Goal: Information Seeking & Learning: Learn about a topic

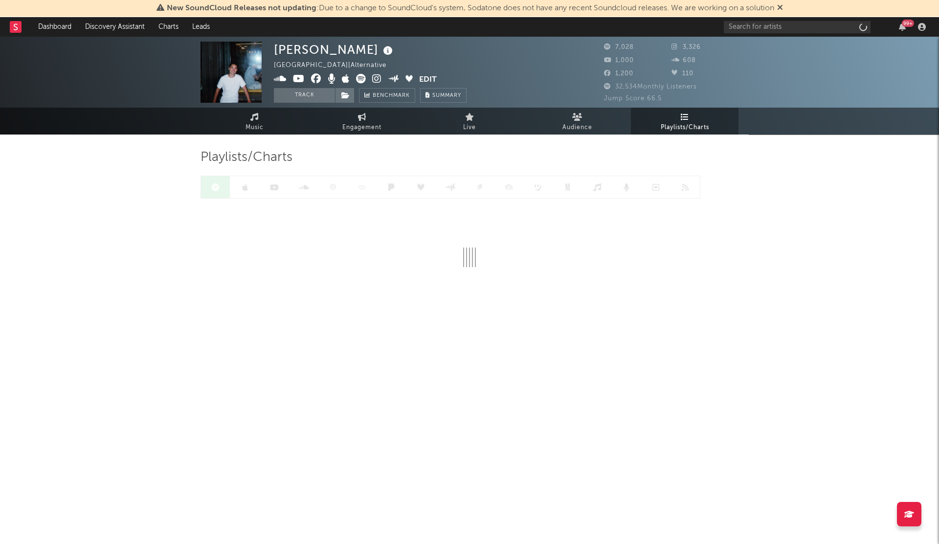
click at [729, 19] on div "99 +" at bounding box center [826, 27] width 205 height 20
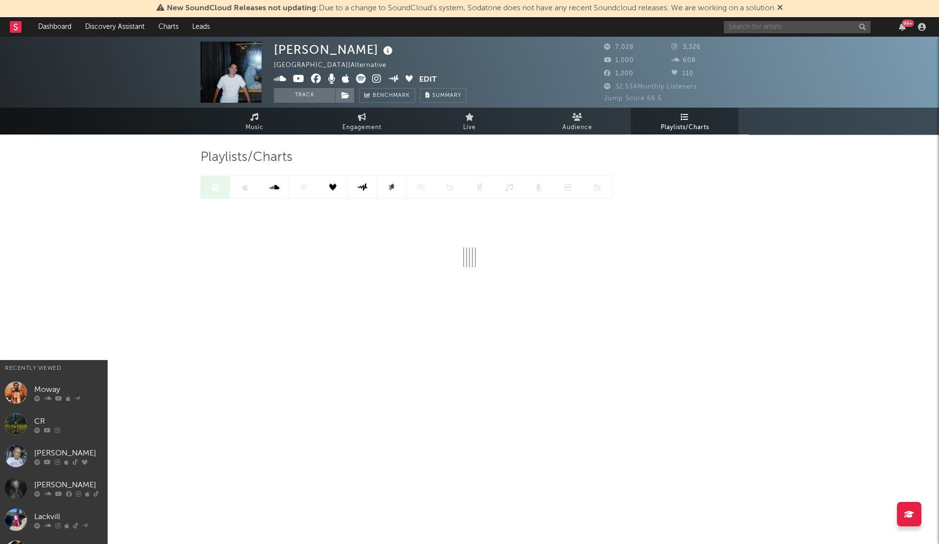
click at [741, 23] on input "text" at bounding box center [797, 27] width 147 height 12
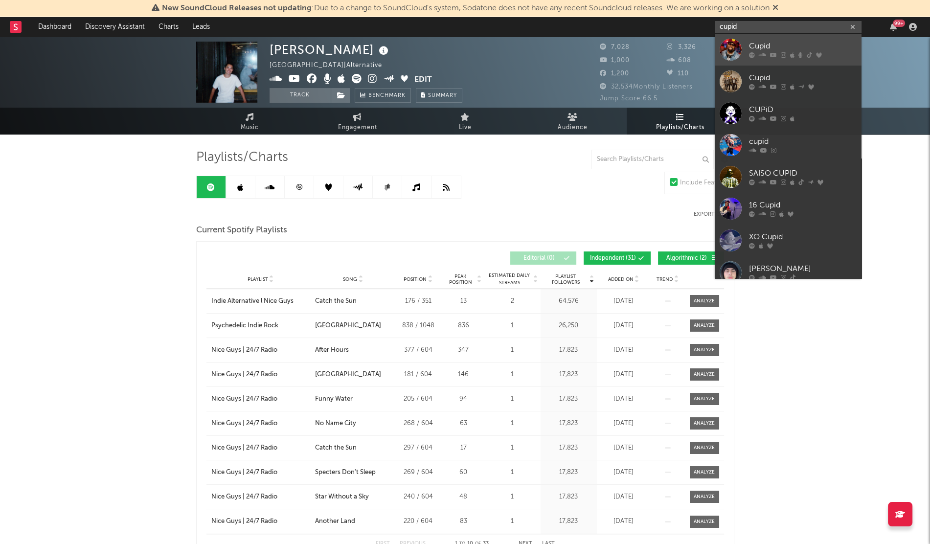
type input "cupid"
click at [799, 52] on icon at bounding box center [800, 55] width 4 height 6
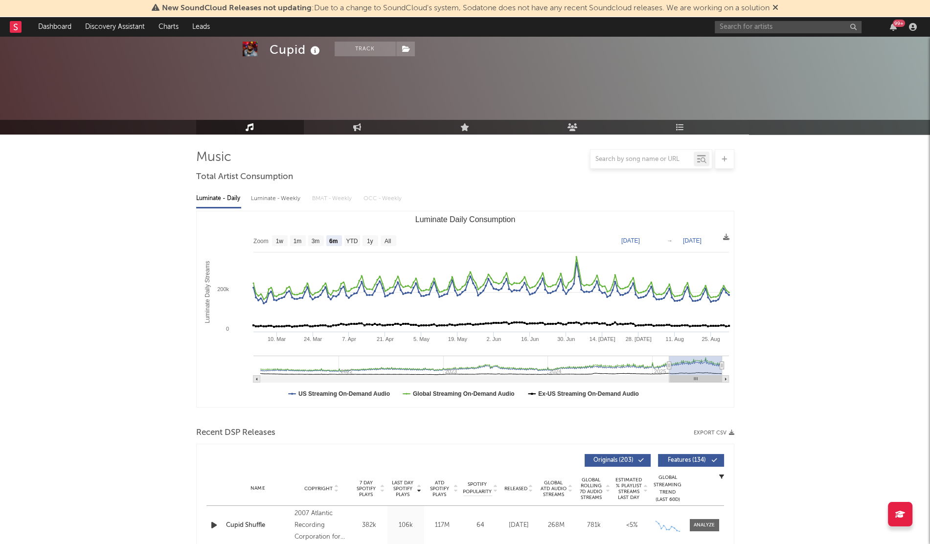
select select "6m"
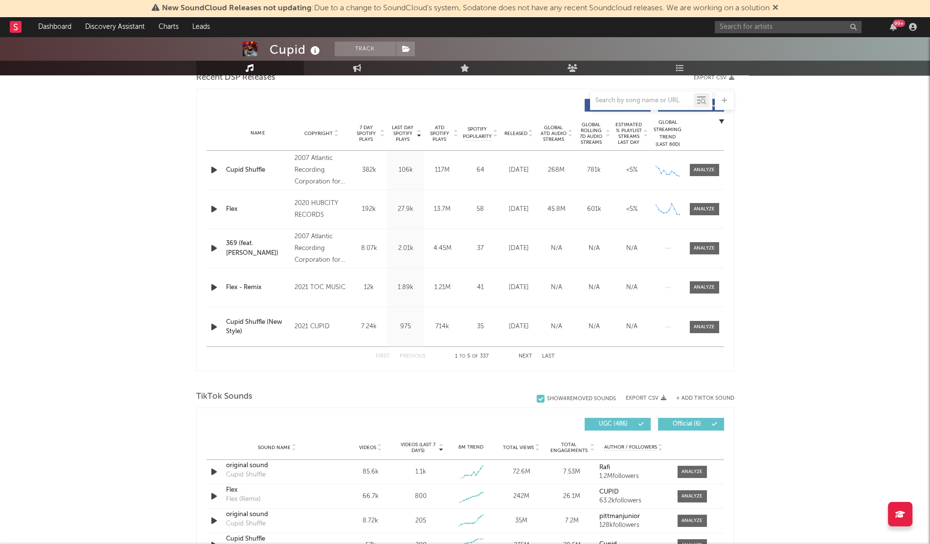
scroll to position [649, 0]
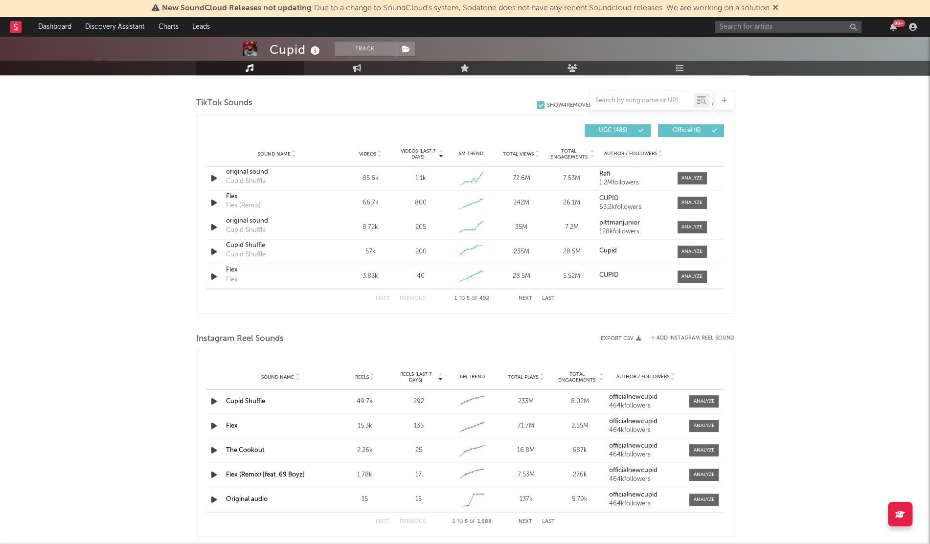
click at [528, 296] on button "Next" at bounding box center [526, 298] width 14 height 5
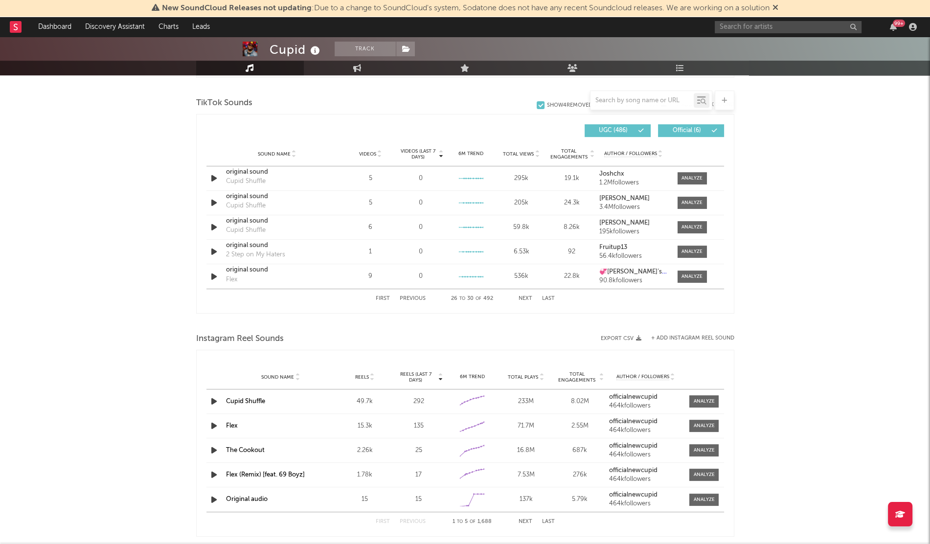
click at [528, 296] on button "Next" at bounding box center [526, 298] width 14 height 5
click at [410, 297] on button "Previous" at bounding box center [413, 298] width 26 height 5
click at [521, 296] on button "Next" at bounding box center [526, 298] width 14 height 5
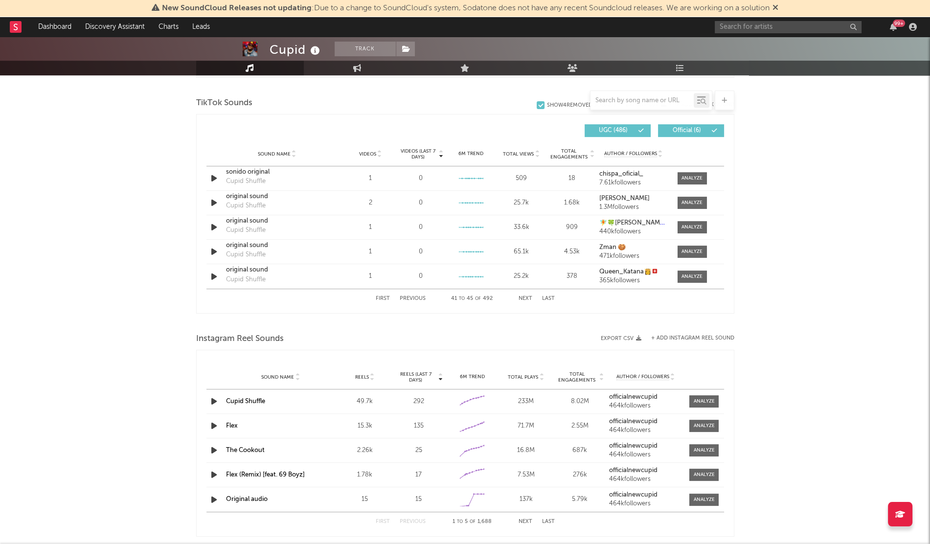
click at [521, 296] on button "Next" at bounding box center [526, 298] width 14 height 5
click at [408, 296] on button "Previous" at bounding box center [413, 298] width 26 height 5
click at [252, 269] on div "original sound" at bounding box center [277, 270] width 102 height 10
